Goal: Task Accomplishment & Management: Use online tool/utility

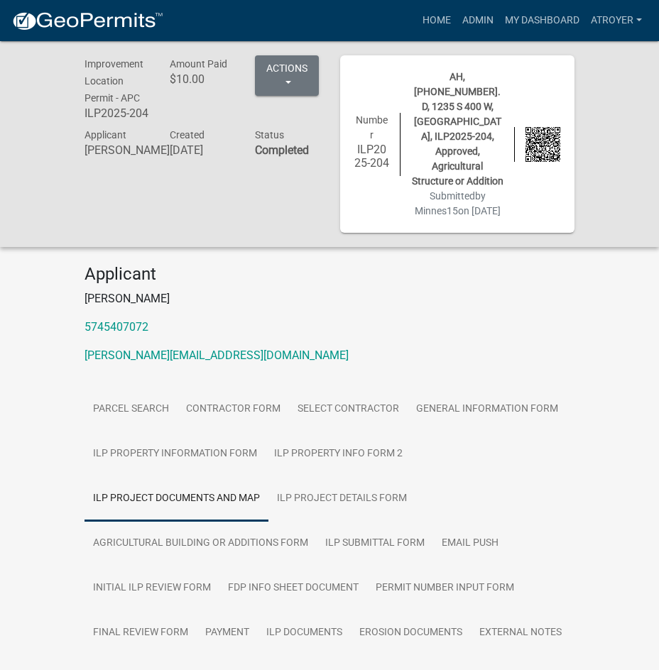
scroll to position [1600, 0]
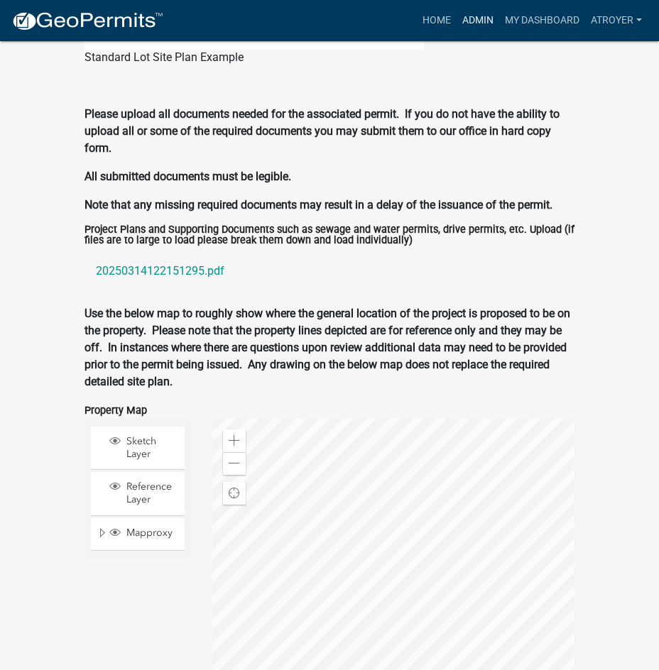
click at [474, 21] on link "Admin" at bounding box center [478, 20] width 43 height 27
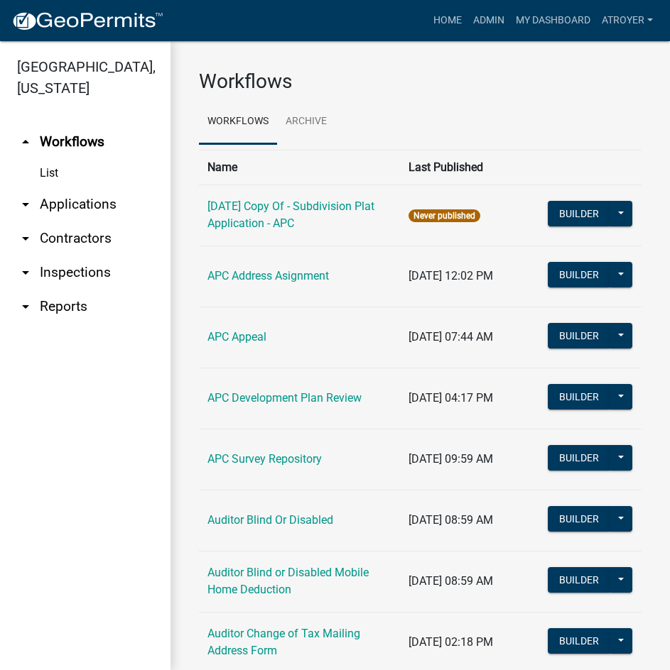
click at [72, 200] on link "arrow_drop_down Applications" at bounding box center [85, 204] width 170 height 34
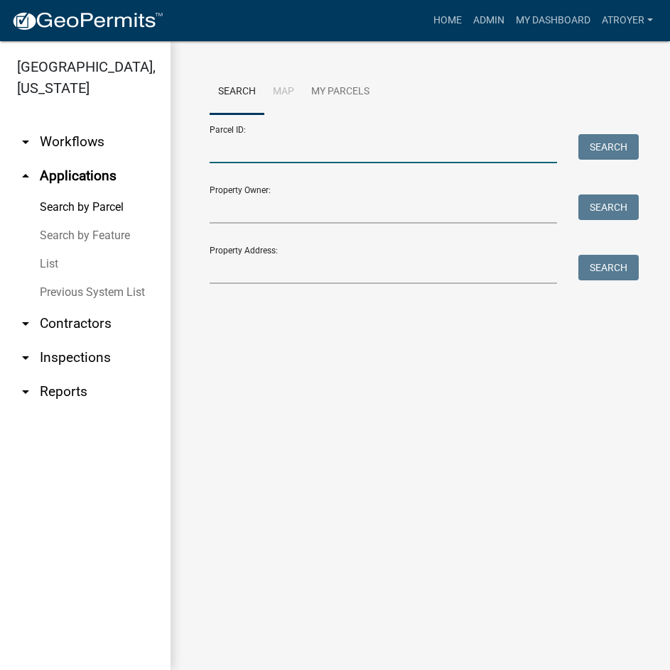
click at [306, 149] on input "Parcel ID:" at bounding box center [382, 148] width 347 height 29
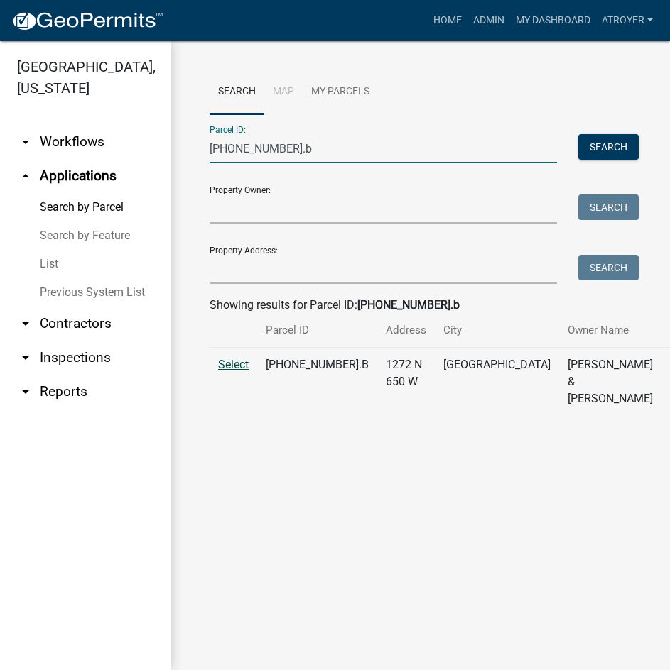
type input "[PHONE_NUMBER].b"
click at [225, 371] on span "Select" at bounding box center [233, 364] width 31 height 13
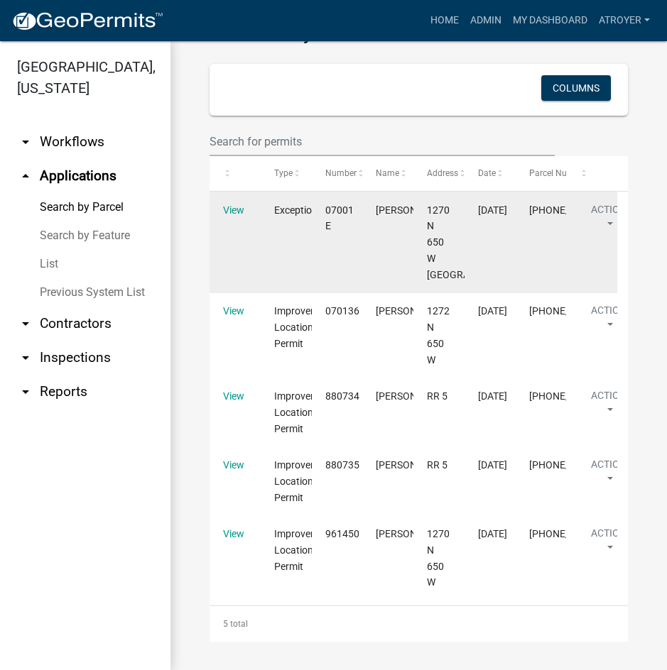
scroll to position [1145, 0]
